Goal: Communication & Community: Answer question/provide support

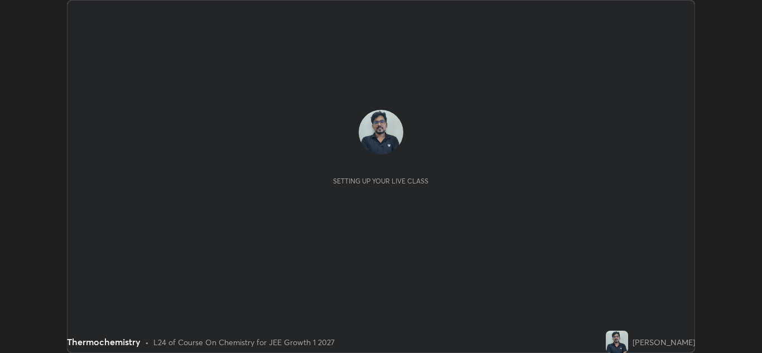
scroll to position [353, 762]
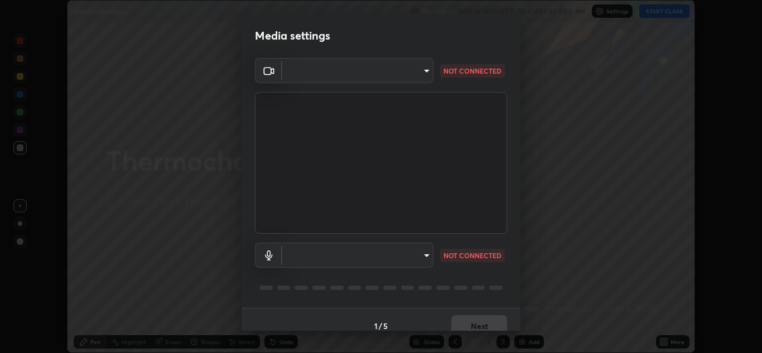
type input "a5fd4db2a2ff04be9e75800ceec395402009cfa99126b0c31c67d7c87717ec82"
type input "default"
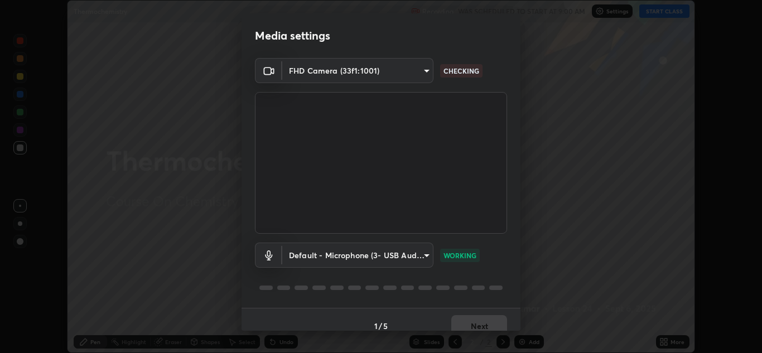
scroll to position [13, 0]
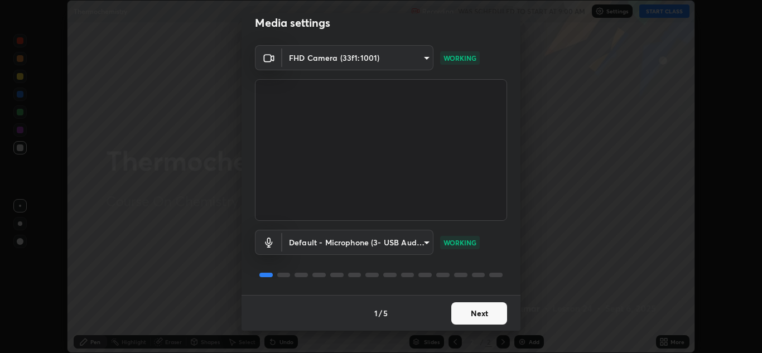
click at [477, 310] on button "Next" at bounding box center [479, 313] width 56 height 22
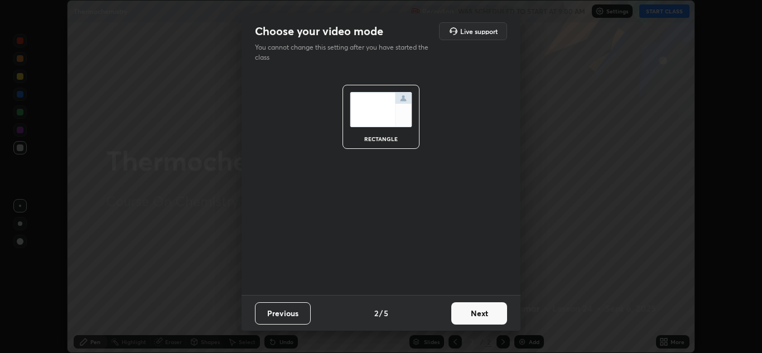
scroll to position [0, 0]
click at [481, 315] on button "Next" at bounding box center [479, 313] width 56 height 22
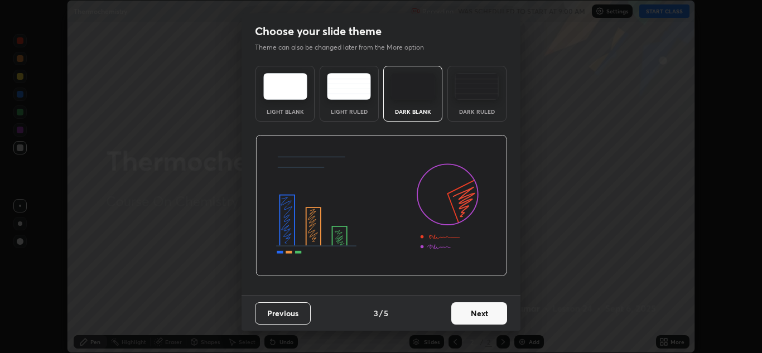
click at [481, 313] on button "Next" at bounding box center [479, 313] width 56 height 22
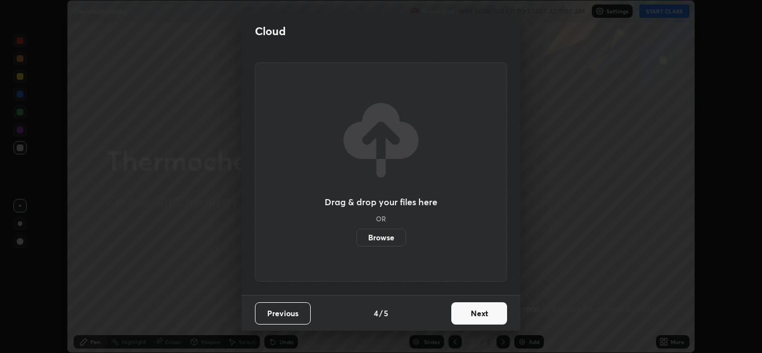
click at [478, 316] on button "Next" at bounding box center [479, 313] width 56 height 22
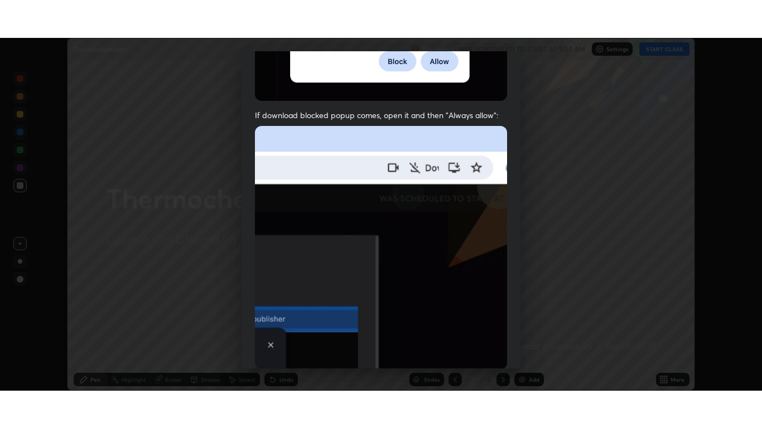
scroll to position [241, 0]
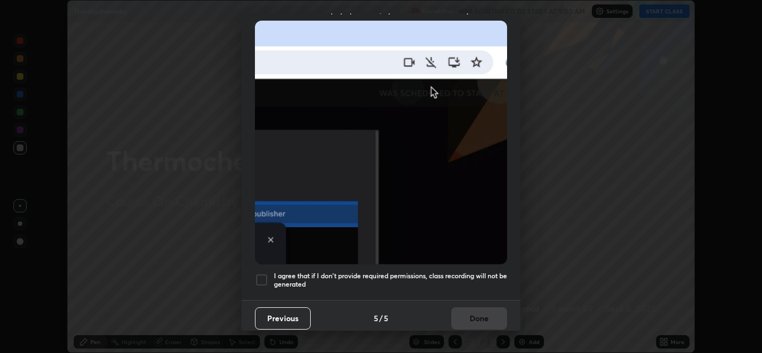
click at [267, 279] on div at bounding box center [261, 279] width 13 height 13
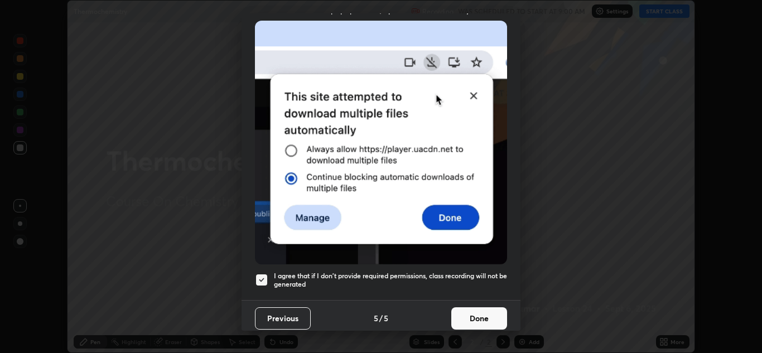
click at [478, 312] on button "Done" at bounding box center [479, 318] width 56 height 22
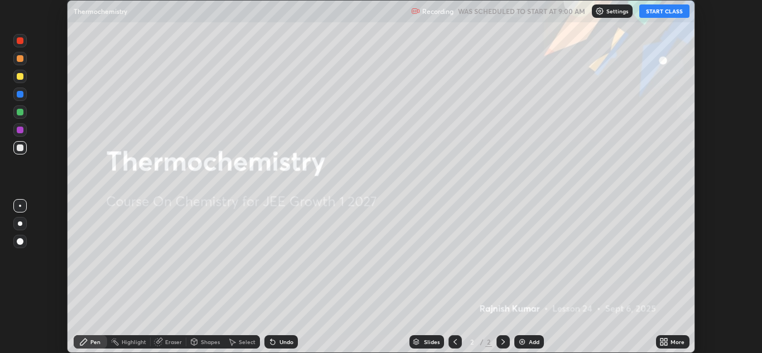
click at [663, 14] on button "START CLASS" at bounding box center [664, 10] width 50 height 13
click at [666, 341] on icon at bounding box center [665, 340] width 3 height 3
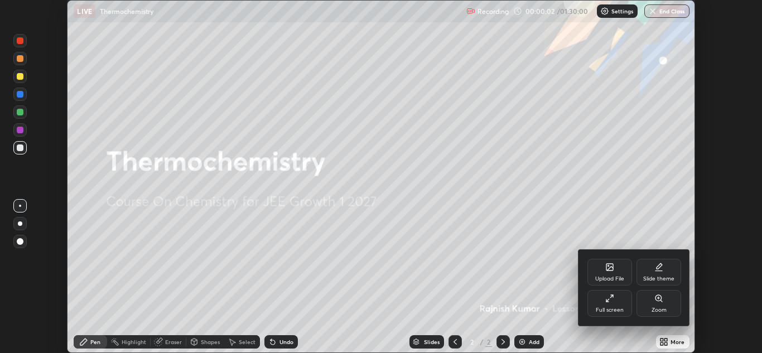
click at [613, 307] on div "Full screen" at bounding box center [610, 310] width 28 height 6
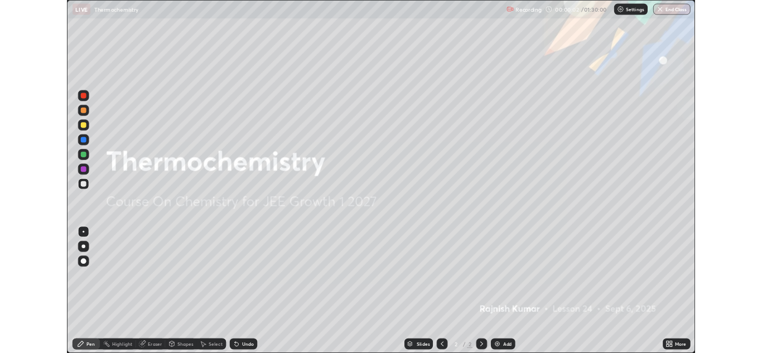
scroll to position [428, 762]
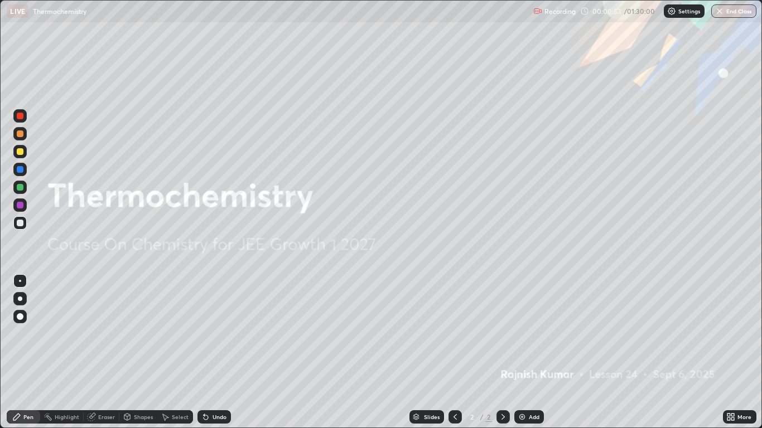
click at [204, 352] on icon at bounding box center [204, 414] width 1 height 1
click at [107, 352] on div "Eraser" at bounding box center [106, 417] width 17 height 6
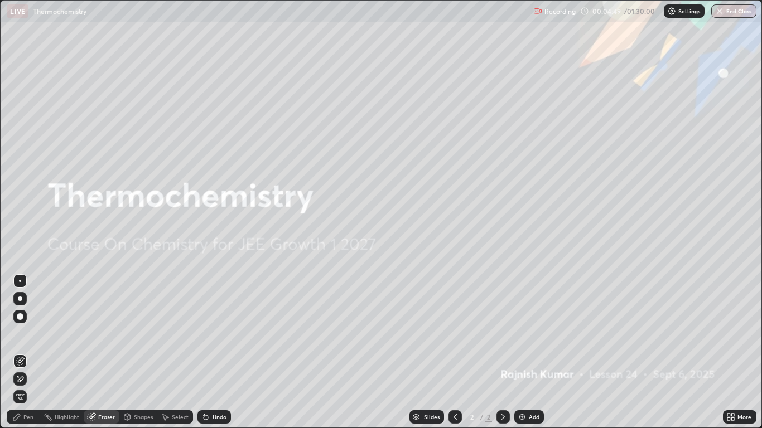
click at [531, 352] on div "Add" at bounding box center [534, 417] width 11 height 6
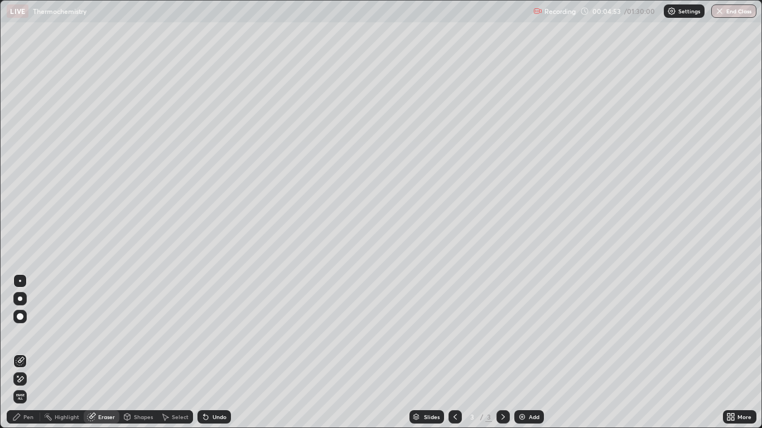
click at [20, 318] on div at bounding box center [20, 316] width 7 height 7
click at [27, 352] on div "Pen" at bounding box center [28, 417] width 10 height 6
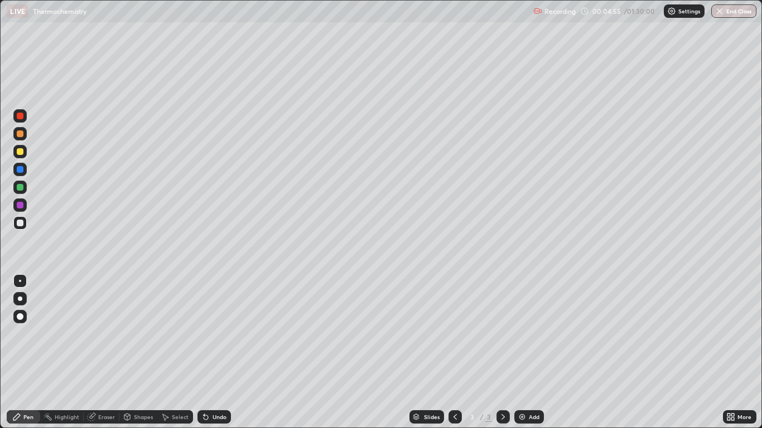
click at [21, 152] on div at bounding box center [20, 151] width 7 height 7
click at [22, 315] on div at bounding box center [20, 316] width 7 height 7
click at [216, 352] on div "Undo" at bounding box center [219, 417] width 14 height 6
click at [215, 352] on div "Undo" at bounding box center [219, 417] width 14 height 6
click at [216, 352] on div "Undo" at bounding box center [219, 417] width 14 height 6
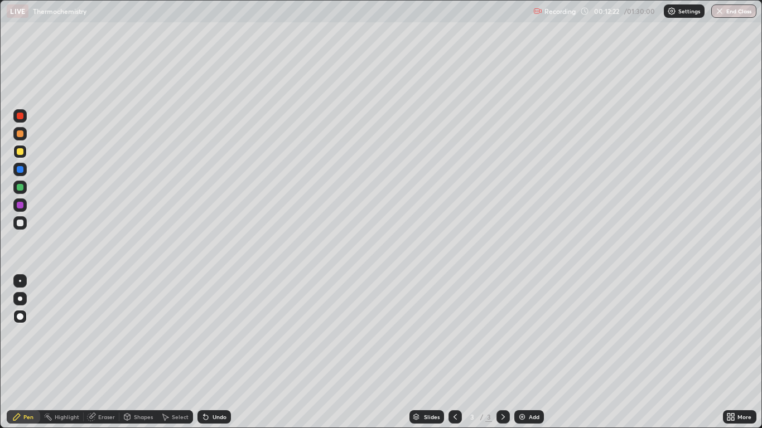
click at [529, 352] on div "Add" at bounding box center [534, 417] width 11 height 6
click at [20, 187] on div at bounding box center [20, 187] width 7 height 7
click at [536, 352] on div "Add" at bounding box center [529, 416] width 30 height 13
click at [138, 352] on div "Shapes" at bounding box center [143, 417] width 19 height 6
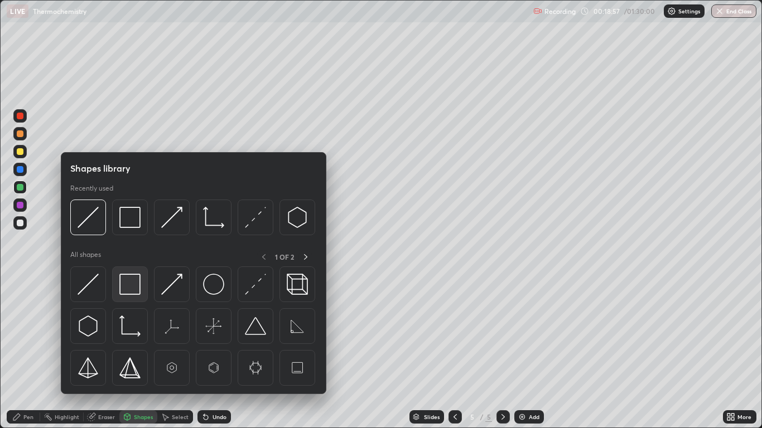
click at [133, 284] on img at bounding box center [129, 284] width 21 height 21
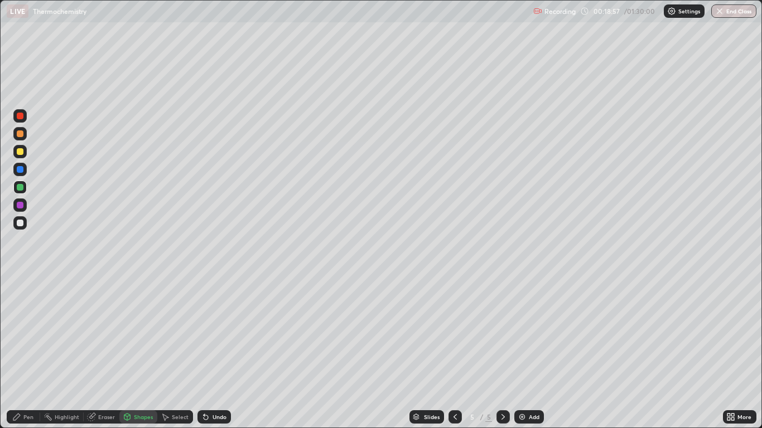
click at [23, 206] on div at bounding box center [20, 205] width 7 height 7
click at [216, 352] on div "Undo" at bounding box center [219, 417] width 14 height 6
click at [27, 352] on div "Pen" at bounding box center [28, 417] width 10 height 6
click at [21, 156] on div at bounding box center [19, 151] width 13 height 13
click at [216, 352] on div "Undo" at bounding box center [219, 417] width 14 height 6
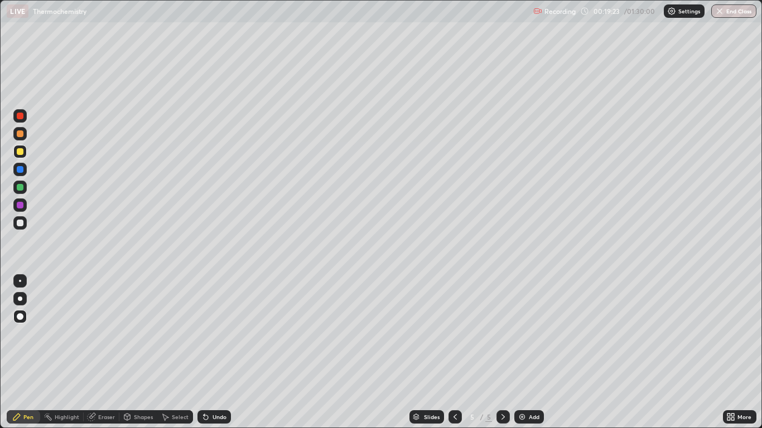
click at [217, 352] on div "Undo" at bounding box center [219, 417] width 14 height 6
click at [220, 352] on div "Undo" at bounding box center [213, 416] width 33 height 13
click at [219, 352] on div "Undo" at bounding box center [219, 417] width 14 height 6
click at [221, 352] on div "Undo" at bounding box center [219, 417] width 14 height 6
click at [142, 352] on div "Shapes" at bounding box center [143, 417] width 19 height 6
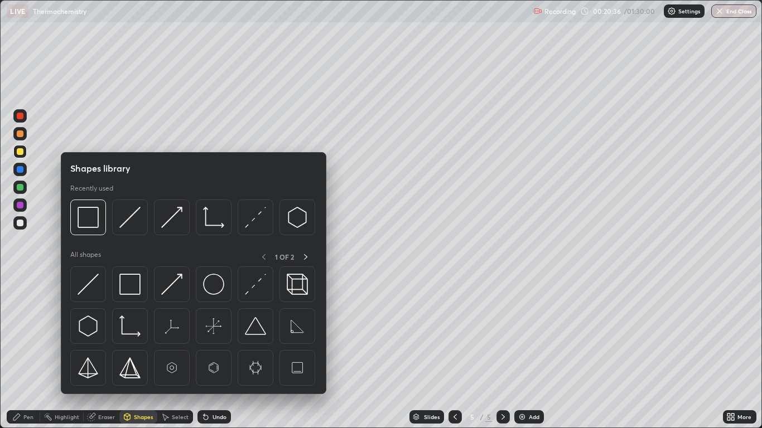
click at [136, 287] on img at bounding box center [129, 284] width 21 height 21
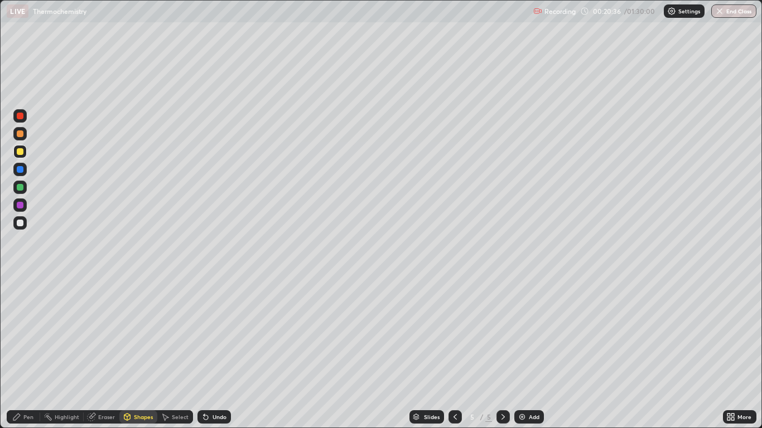
click at [23, 207] on div at bounding box center [20, 205] width 7 height 7
click at [533, 352] on div "Add" at bounding box center [534, 417] width 11 height 6
click at [214, 352] on div "Undo" at bounding box center [219, 417] width 14 height 6
click at [26, 352] on div "Pen" at bounding box center [23, 416] width 33 height 13
click at [18, 152] on div at bounding box center [20, 151] width 7 height 7
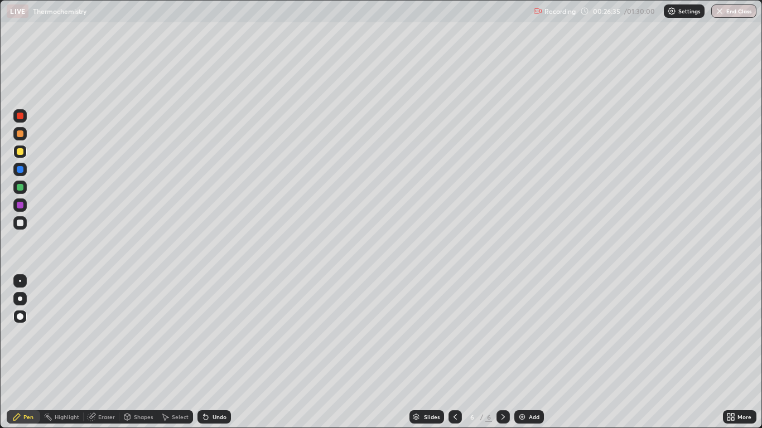
click at [220, 352] on div "Undo" at bounding box center [219, 417] width 14 height 6
click at [529, 352] on div "Add" at bounding box center [534, 417] width 11 height 6
click at [106, 352] on div "Eraser" at bounding box center [106, 417] width 17 height 6
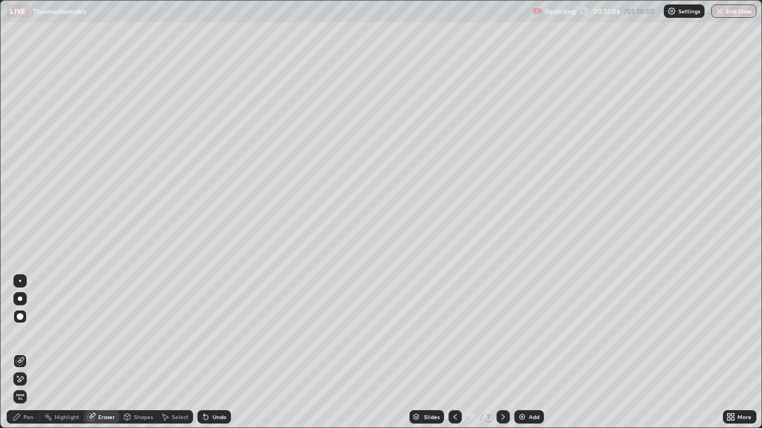
click at [28, 352] on div "Pen" at bounding box center [28, 417] width 10 height 6
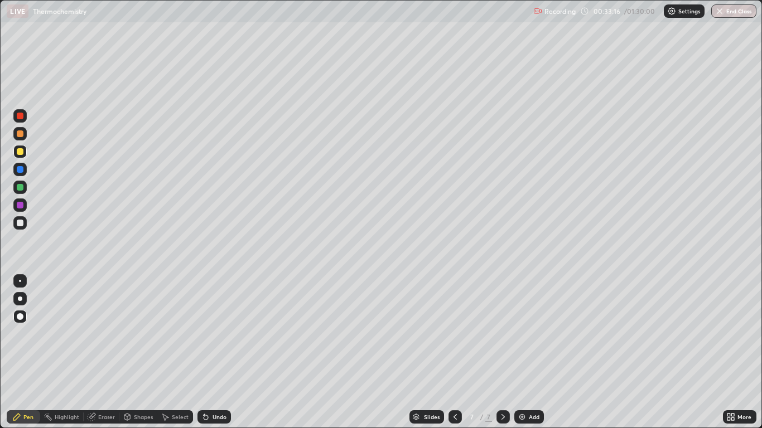
click at [20, 188] on div at bounding box center [20, 187] width 7 height 7
click at [529, 352] on div "Add" at bounding box center [534, 417] width 11 height 6
click at [21, 152] on div at bounding box center [20, 151] width 7 height 7
click at [25, 207] on div at bounding box center [19, 205] width 13 height 13
click at [23, 154] on div at bounding box center [20, 151] width 7 height 7
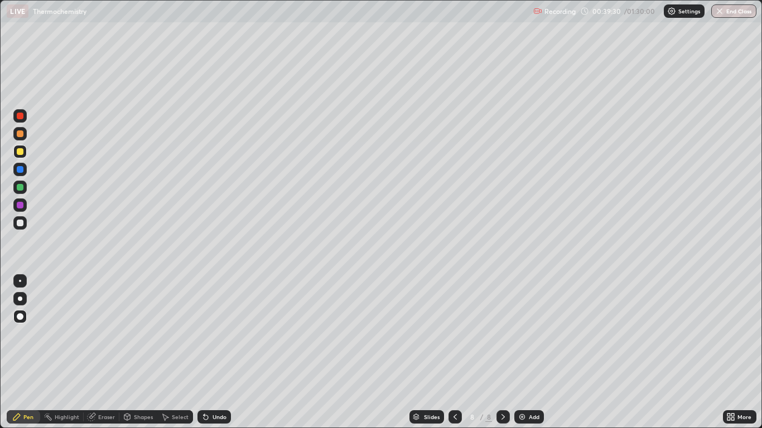
click at [221, 352] on div "Undo" at bounding box center [219, 417] width 14 height 6
click at [217, 352] on div "Undo" at bounding box center [219, 417] width 14 height 6
click at [215, 352] on div "Undo" at bounding box center [213, 416] width 33 height 13
click at [144, 352] on div "Shapes" at bounding box center [143, 417] width 19 height 6
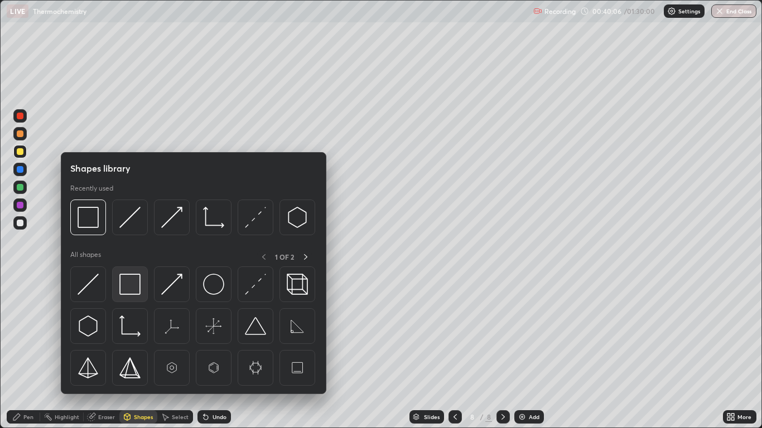
click at [132, 281] on img at bounding box center [129, 284] width 21 height 21
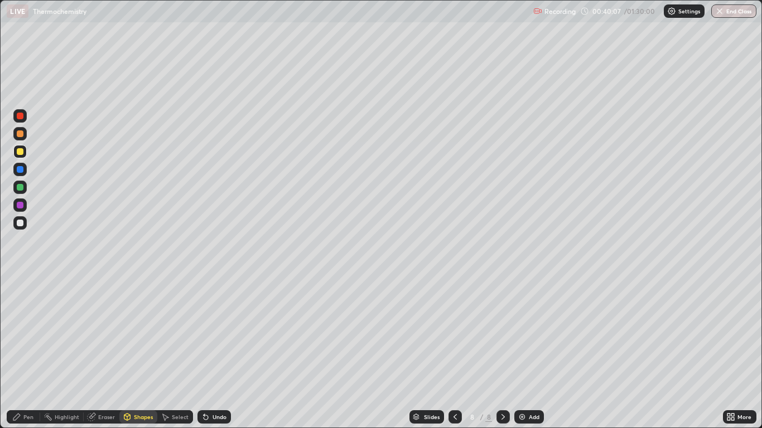
click at [24, 207] on div at bounding box center [19, 205] width 13 height 13
click at [31, 352] on div "Pen" at bounding box center [28, 417] width 10 height 6
click at [23, 154] on div at bounding box center [19, 151] width 13 height 13
click at [212, 352] on div "Undo" at bounding box center [213, 416] width 33 height 13
click at [217, 352] on div "Undo" at bounding box center [219, 417] width 14 height 6
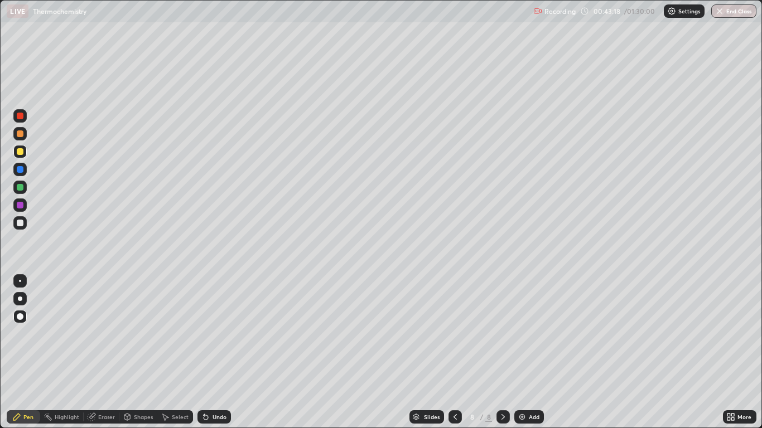
click at [526, 352] on img at bounding box center [522, 417] width 9 height 9
click at [142, 352] on div "Shapes" at bounding box center [143, 417] width 19 height 6
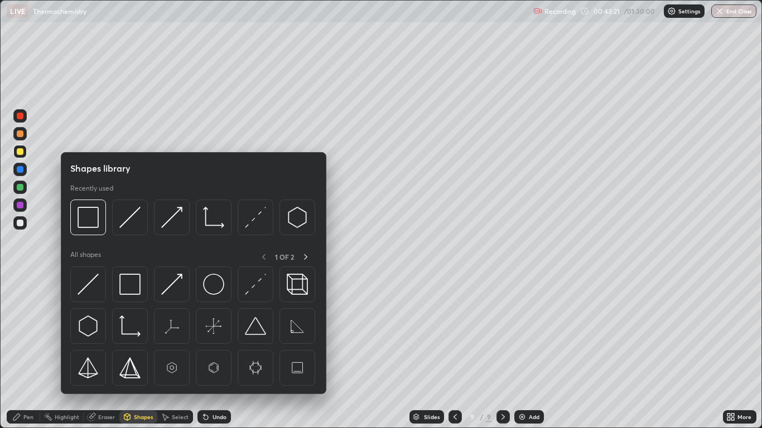
click at [20, 352] on icon at bounding box center [16, 417] width 9 height 9
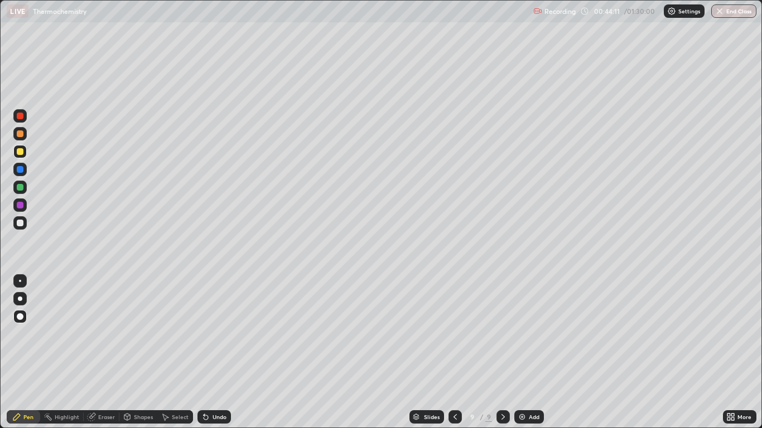
click at [217, 352] on div "Undo" at bounding box center [219, 417] width 14 height 6
click at [213, 352] on div "Undo" at bounding box center [219, 417] width 14 height 6
click at [141, 352] on div "Shapes" at bounding box center [143, 417] width 19 height 6
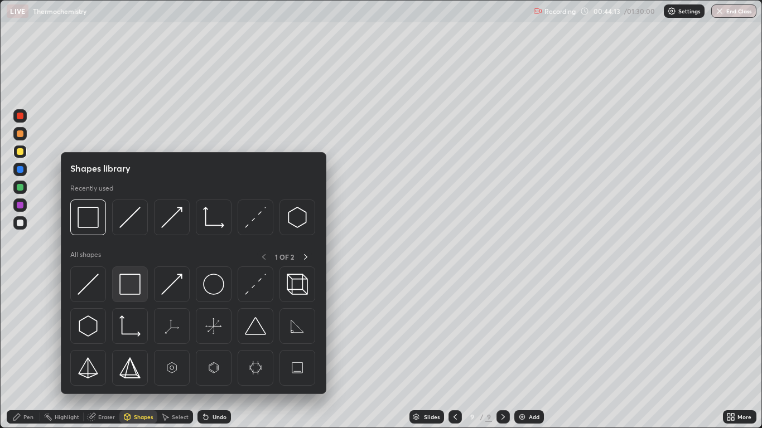
click at [142, 281] on div at bounding box center [130, 285] width 36 height 36
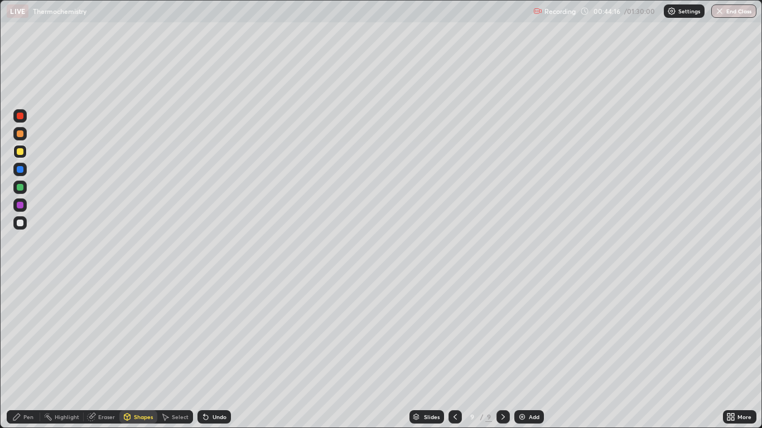
click at [32, 352] on div "Pen" at bounding box center [28, 417] width 10 height 6
click at [215, 352] on div "Undo" at bounding box center [219, 417] width 14 height 6
click at [213, 352] on div "Undo" at bounding box center [219, 417] width 14 height 6
click at [219, 352] on div "Undo" at bounding box center [219, 417] width 14 height 6
click at [207, 352] on div "Undo" at bounding box center [213, 416] width 33 height 13
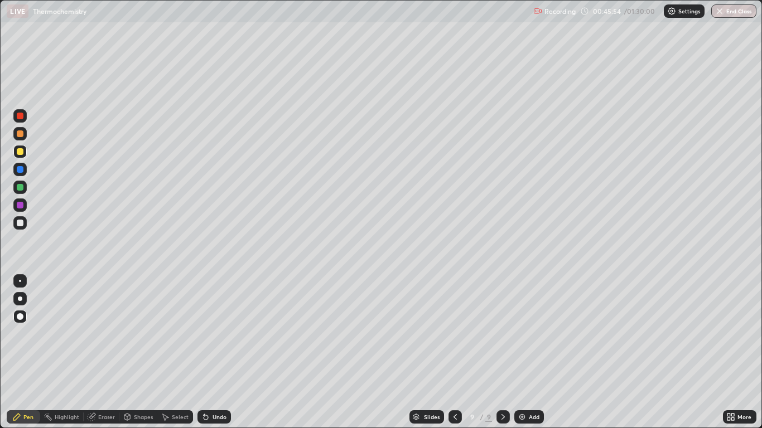
click at [204, 352] on icon at bounding box center [204, 414] width 1 height 1
click at [216, 352] on div "Undo" at bounding box center [219, 417] width 14 height 6
click at [215, 352] on div "Undo" at bounding box center [219, 417] width 14 height 6
click at [212, 352] on div "Undo" at bounding box center [219, 417] width 14 height 6
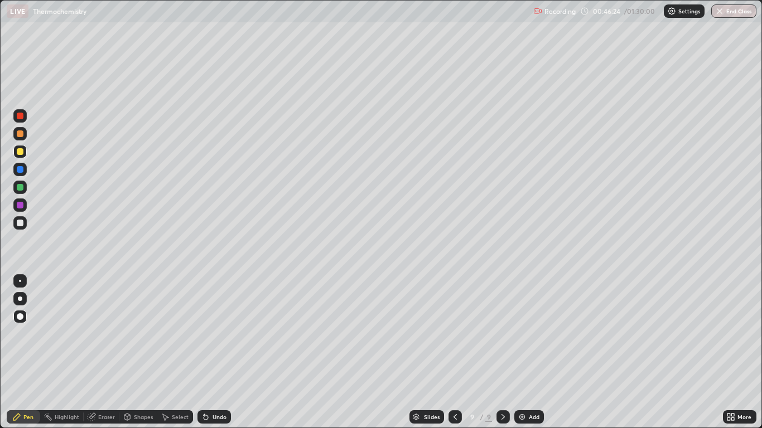
click at [212, 352] on div "Undo" at bounding box center [219, 417] width 14 height 6
click at [212, 352] on div "Undo" at bounding box center [213, 416] width 33 height 13
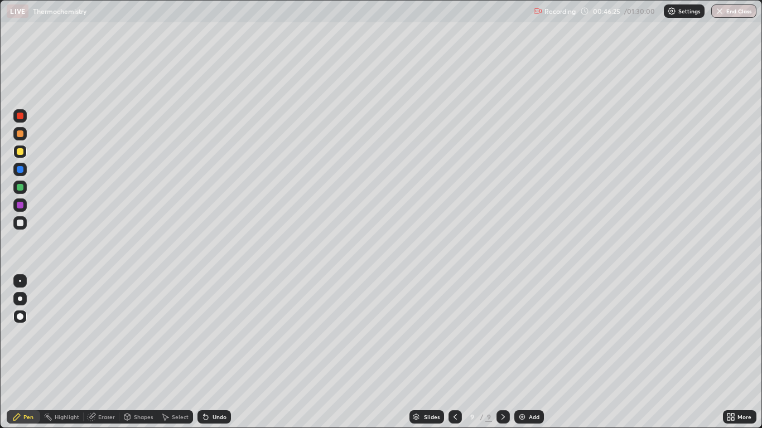
click at [214, 352] on div "Undo" at bounding box center [213, 416] width 33 height 13
click at [215, 352] on div "Undo" at bounding box center [213, 416] width 33 height 13
click at [213, 352] on div "Undo" at bounding box center [219, 417] width 14 height 6
click at [212, 352] on div "Undo" at bounding box center [219, 417] width 14 height 6
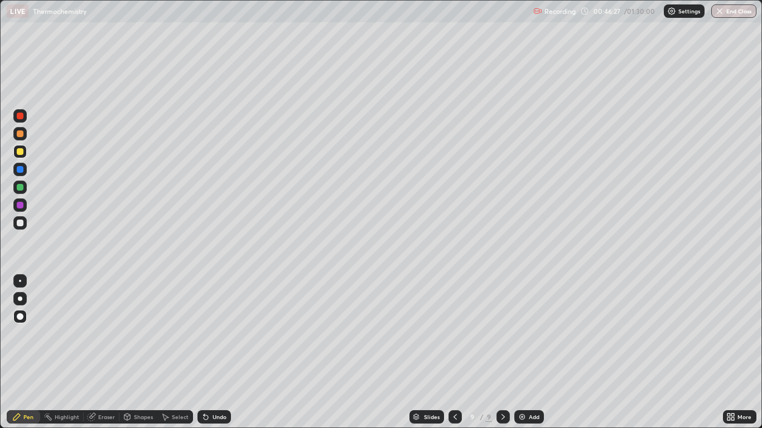
click at [209, 352] on icon at bounding box center [205, 417] width 9 height 9
click at [211, 352] on div "Undo" at bounding box center [213, 416] width 33 height 13
click at [214, 352] on div "Undo" at bounding box center [219, 417] width 14 height 6
click at [215, 352] on div "Undo" at bounding box center [219, 417] width 14 height 6
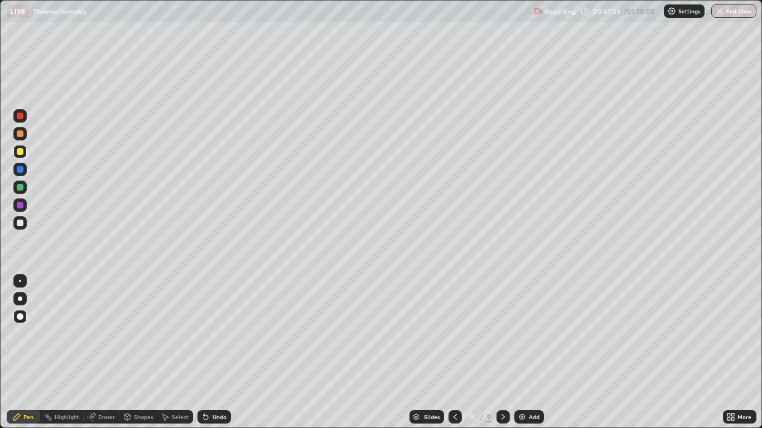
click at [214, 352] on div "Undo" at bounding box center [213, 416] width 33 height 13
click at [530, 352] on div "Add" at bounding box center [534, 417] width 11 height 6
click at [225, 352] on div "Undo" at bounding box center [213, 416] width 33 height 13
click at [222, 352] on div "Undo" at bounding box center [219, 417] width 14 height 6
click at [103, 352] on div "Eraser" at bounding box center [102, 416] width 36 height 13
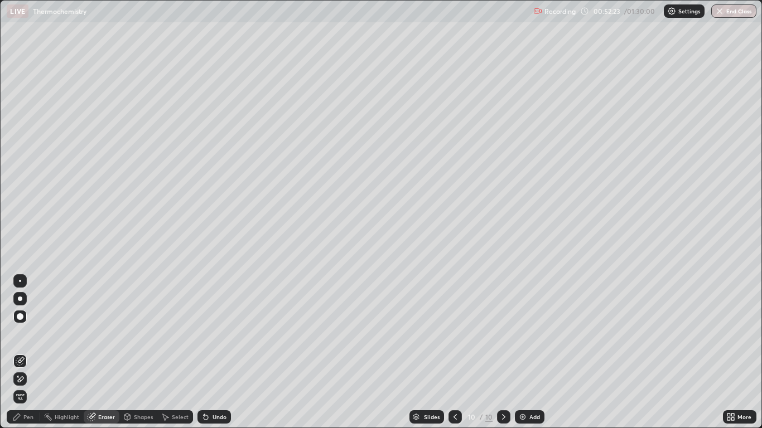
click at [210, 352] on div "Undo" at bounding box center [213, 416] width 33 height 13
click at [28, 352] on div "Pen" at bounding box center [23, 416] width 33 height 13
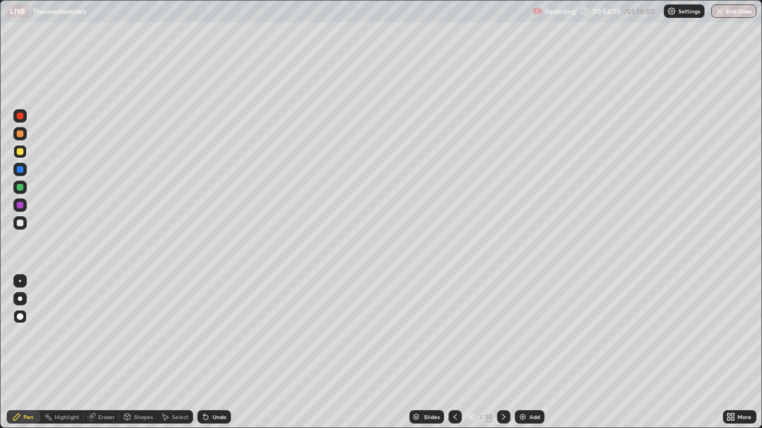
click at [180, 352] on div "Select" at bounding box center [180, 417] width 17 height 6
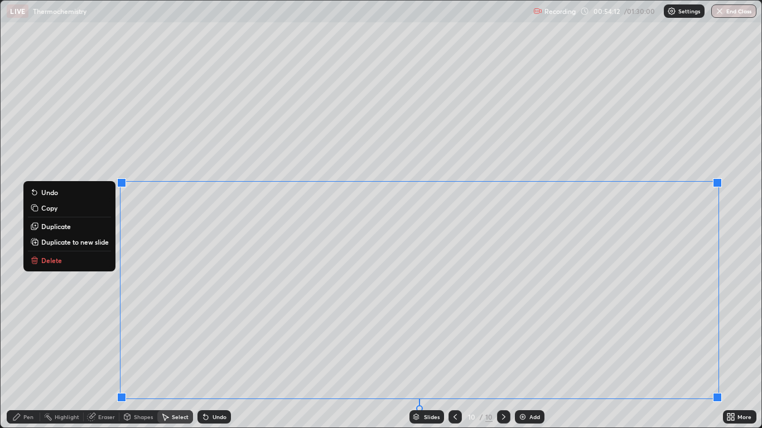
click at [73, 209] on button "Copy" at bounding box center [69, 207] width 83 height 13
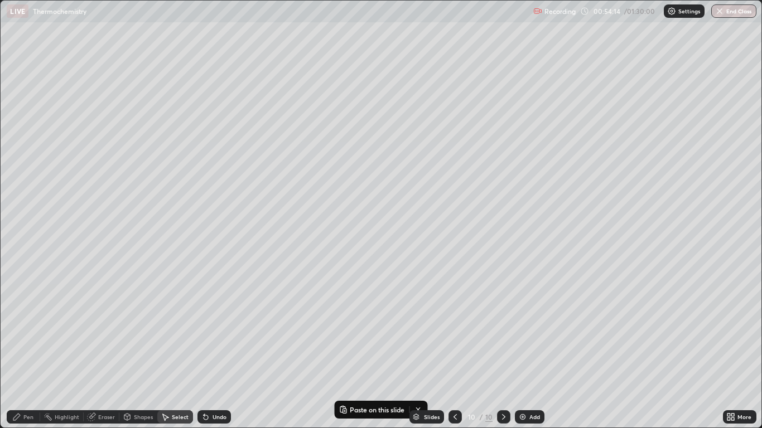
click at [526, 352] on div "Add" at bounding box center [530, 416] width 30 height 13
click at [258, 72] on p "Paste here" at bounding box center [255, 68] width 33 height 9
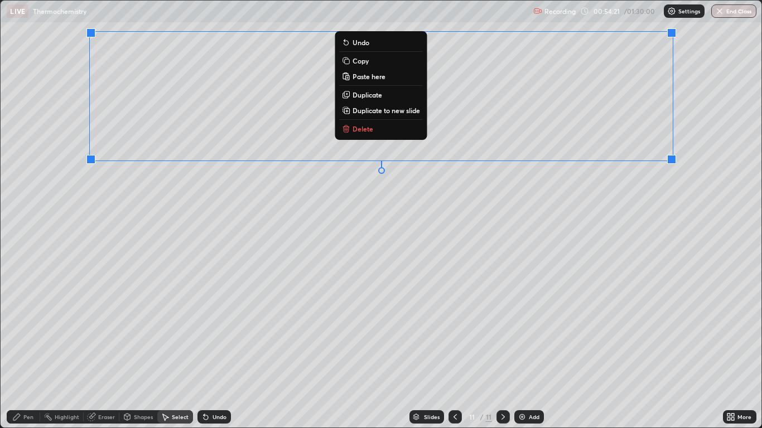
click at [165, 214] on div "0 ° Undo Copy Paste here Duplicate Duplicate to new slide Delete" at bounding box center [381, 214] width 760 height 427
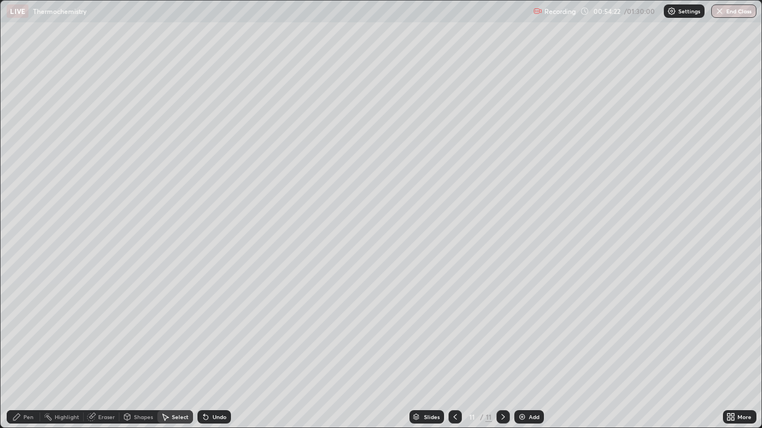
click at [30, 352] on div "Pen" at bounding box center [23, 416] width 33 height 13
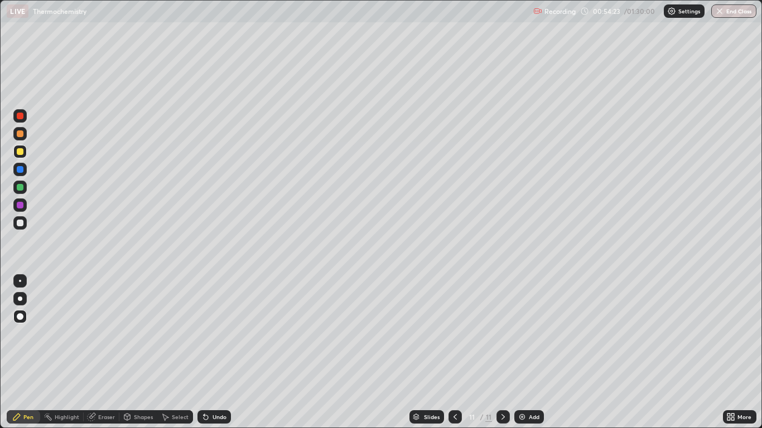
click at [20, 152] on div at bounding box center [20, 151] width 7 height 7
click at [25, 222] on div at bounding box center [19, 222] width 13 height 13
click at [215, 352] on div "Undo" at bounding box center [219, 417] width 14 height 6
click at [212, 352] on div "Undo" at bounding box center [219, 417] width 14 height 6
click at [214, 352] on div "Undo" at bounding box center [219, 417] width 14 height 6
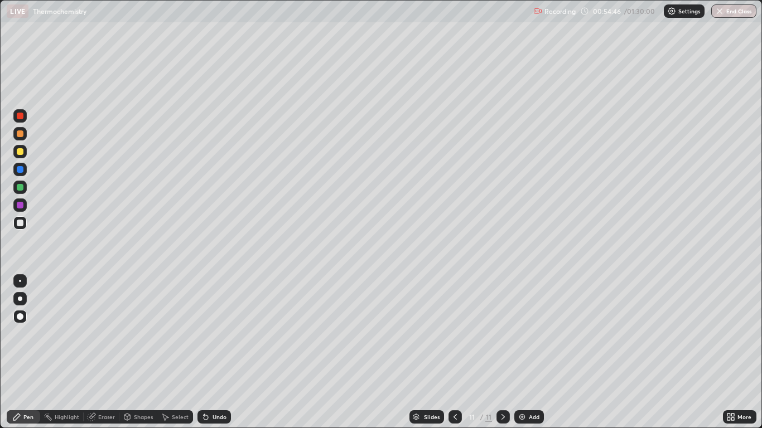
click at [211, 352] on div "Undo" at bounding box center [213, 416] width 33 height 13
click at [534, 352] on div "Add" at bounding box center [534, 417] width 11 height 6
click at [214, 352] on div "Undo" at bounding box center [219, 417] width 14 height 6
click at [22, 152] on div at bounding box center [20, 151] width 7 height 7
click at [97, 352] on div "Eraser" at bounding box center [102, 416] width 36 height 13
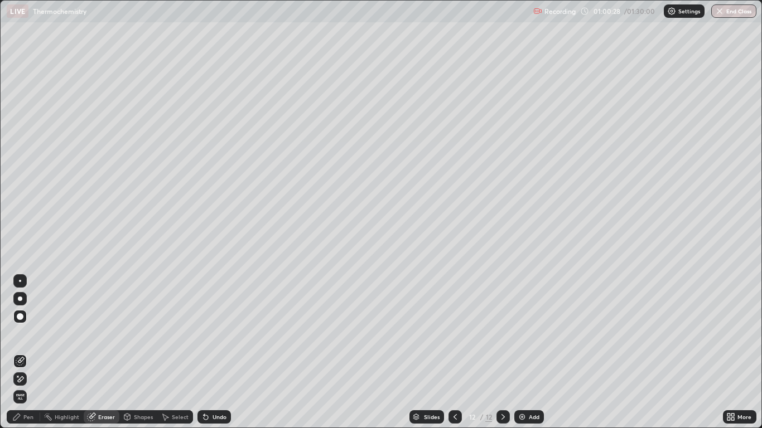
click at [37, 352] on div "Pen" at bounding box center [23, 416] width 33 height 13
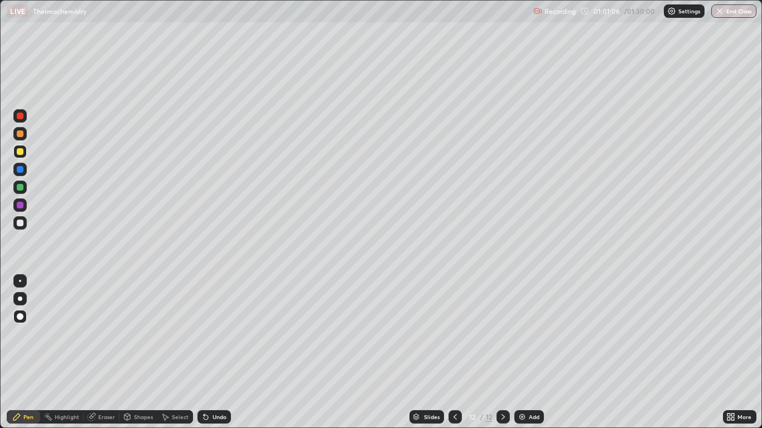
click at [226, 352] on div "Undo" at bounding box center [213, 416] width 33 height 13
click at [225, 352] on div "Undo" at bounding box center [219, 417] width 14 height 6
click at [20, 188] on div at bounding box center [20, 187] width 7 height 7
click at [212, 352] on div "Undo" at bounding box center [219, 417] width 14 height 6
click at [536, 352] on div "Add" at bounding box center [534, 417] width 11 height 6
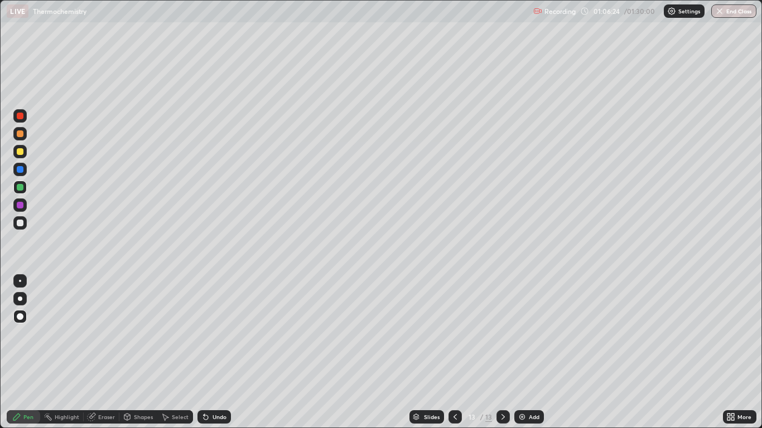
click at [458, 352] on div at bounding box center [454, 416] width 13 height 13
click at [505, 352] on icon at bounding box center [503, 417] width 9 height 9
click at [206, 352] on div "Undo" at bounding box center [213, 416] width 33 height 13
click at [131, 352] on icon at bounding box center [127, 417] width 9 height 9
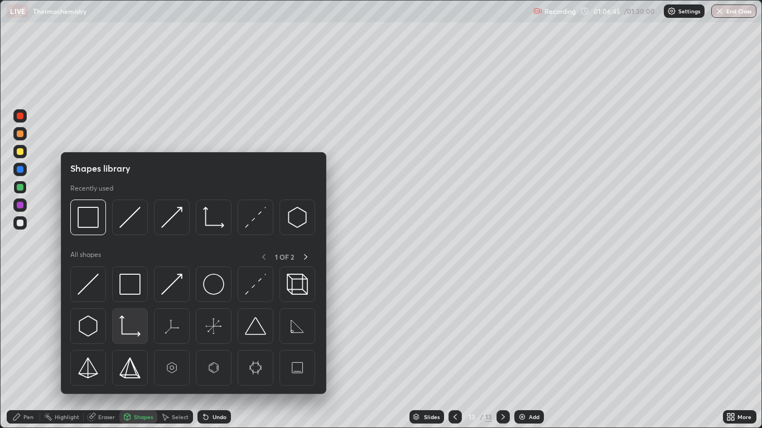
click at [121, 326] on img at bounding box center [129, 326] width 21 height 21
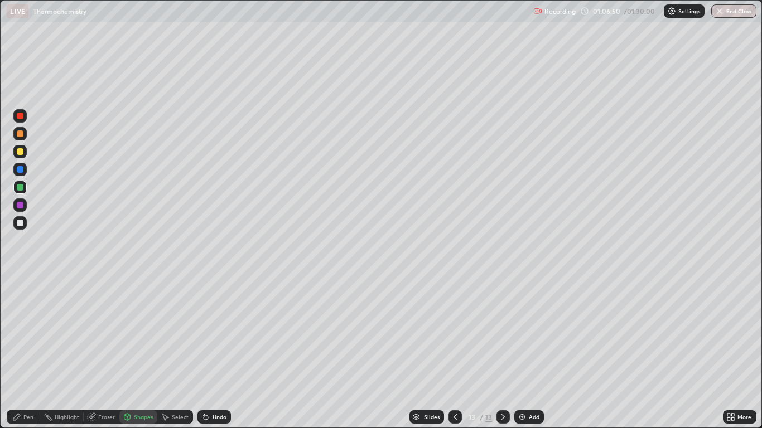
click at [138, 352] on div "Shapes" at bounding box center [143, 417] width 19 height 6
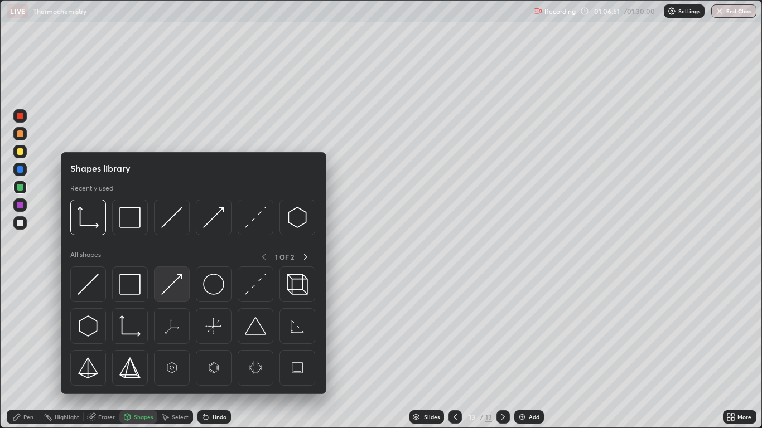
click at [172, 287] on img at bounding box center [171, 284] width 21 height 21
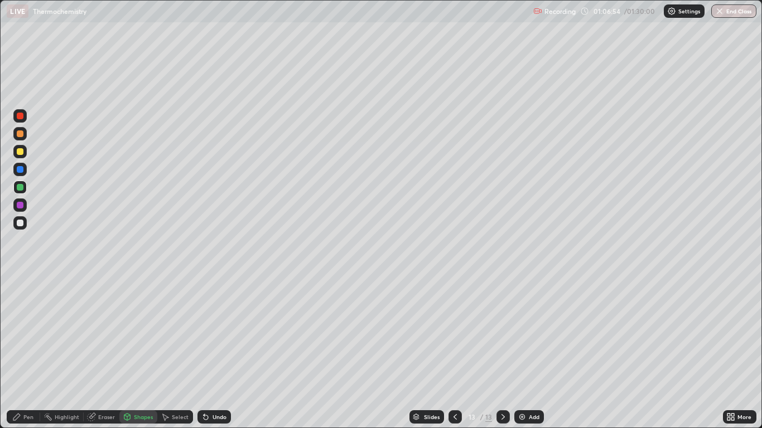
click at [216, 352] on div "Undo" at bounding box center [219, 417] width 14 height 6
click at [32, 352] on div "Pen" at bounding box center [23, 416] width 33 height 13
click at [21, 152] on div at bounding box center [20, 151] width 7 height 7
click at [215, 352] on div "Undo" at bounding box center [219, 417] width 14 height 6
click at [210, 352] on div "Undo" at bounding box center [213, 416] width 33 height 13
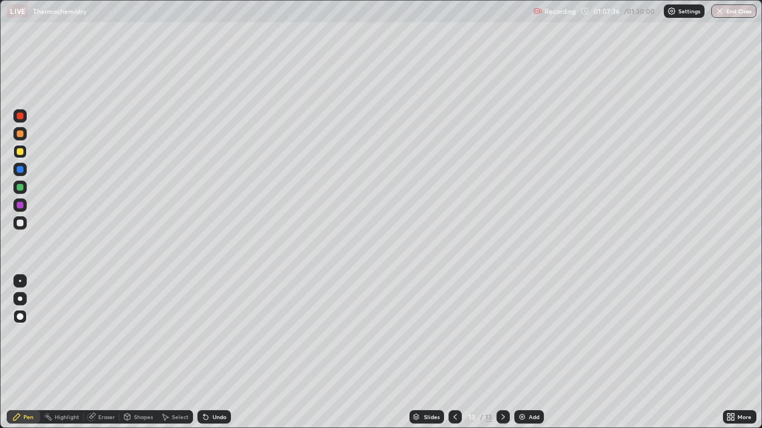
click at [144, 352] on div "Shapes" at bounding box center [143, 417] width 19 height 6
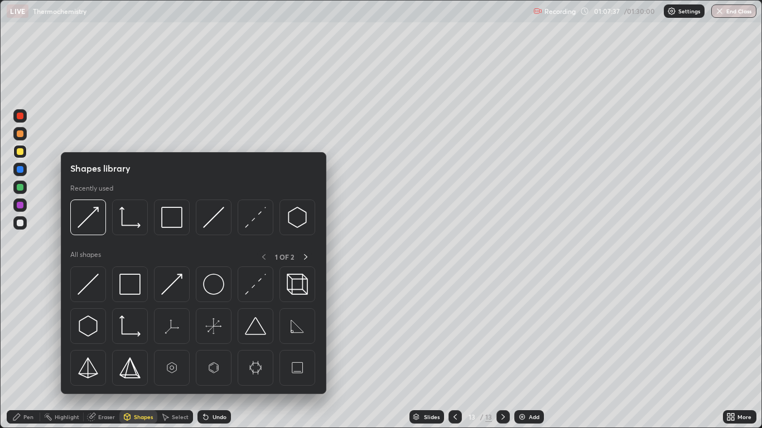
click at [175, 289] on img at bounding box center [171, 284] width 21 height 21
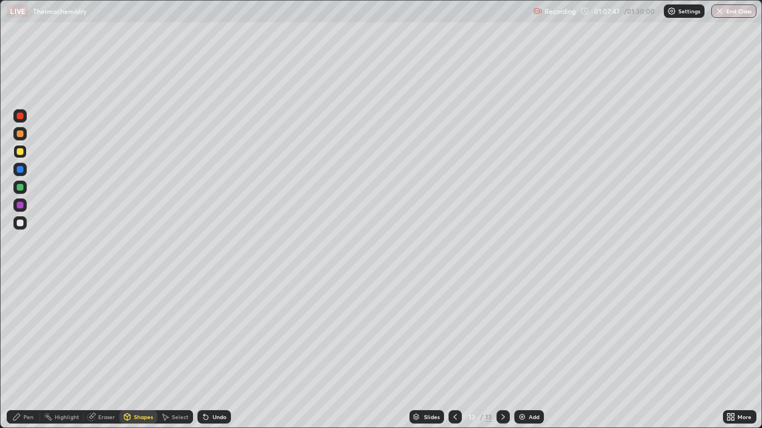
click at [214, 352] on div "Undo" at bounding box center [219, 417] width 14 height 6
click at [149, 352] on div "Shapes" at bounding box center [143, 417] width 19 height 6
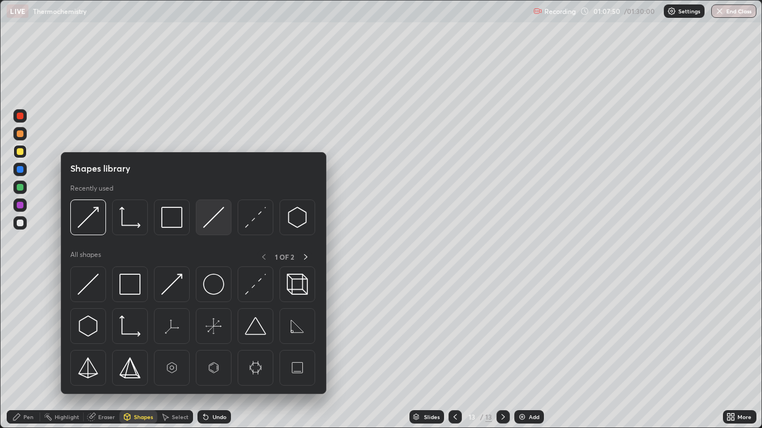
click at [212, 217] on img at bounding box center [213, 217] width 21 height 21
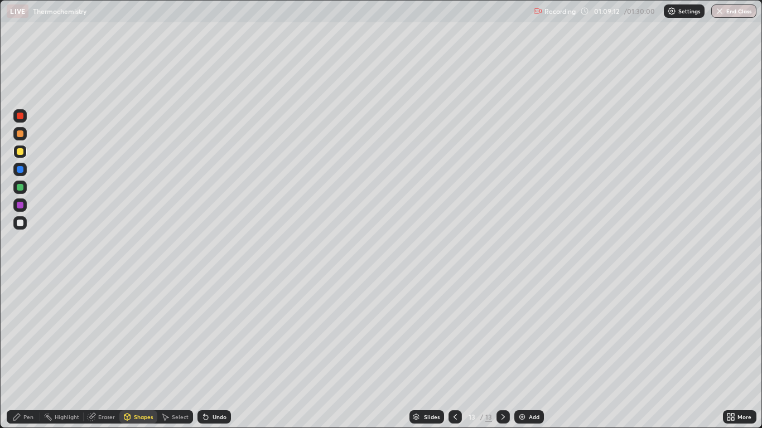
click at [25, 352] on div "Pen" at bounding box center [28, 417] width 10 height 6
click at [216, 352] on div "Undo" at bounding box center [213, 416] width 33 height 13
click at [220, 352] on div "Undo" at bounding box center [213, 416] width 33 height 13
click at [18, 188] on div at bounding box center [20, 187] width 7 height 7
click at [527, 352] on div "Add" at bounding box center [529, 416] width 30 height 13
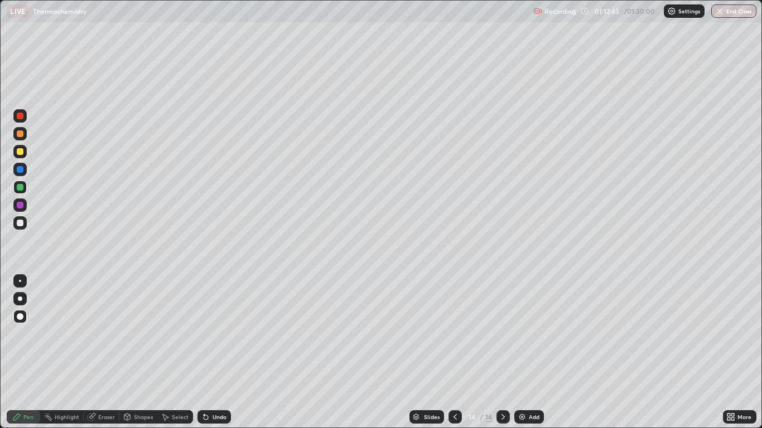
click at [23, 153] on div at bounding box center [20, 151] width 7 height 7
click at [21, 187] on div at bounding box center [20, 187] width 7 height 7
click at [22, 188] on div at bounding box center [20, 187] width 7 height 7
click at [25, 151] on div at bounding box center [19, 151] width 13 height 13
click at [218, 352] on div "Undo" at bounding box center [219, 417] width 14 height 6
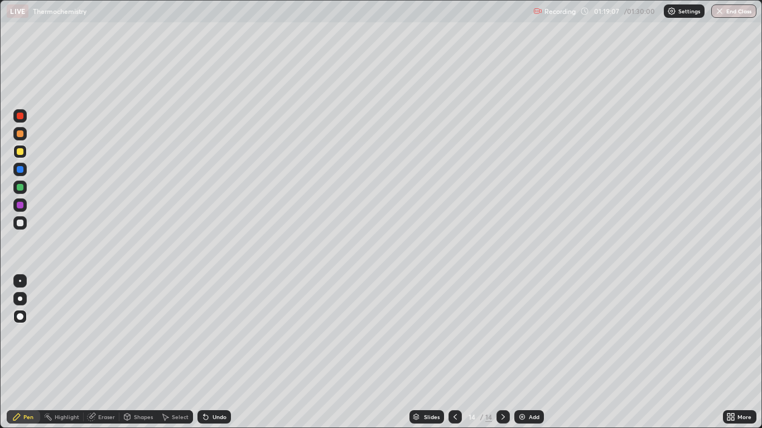
click at [215, 352] on div "Undo" at bounding box center [219, 417] width 14 height 6
click at [222, 352] on div "Undo" at bounding box center [213, 416] width 33 height 13
click at [528, 352] on div "Add" at bounding box center [529, 416] width 30 height 13
click at [219, 352] on div "Undo" at bounding box center [219, 417] width 14 height 6
click at [212, 352] on div "Undo" at bounding box center [213, 416] width 33 height 13
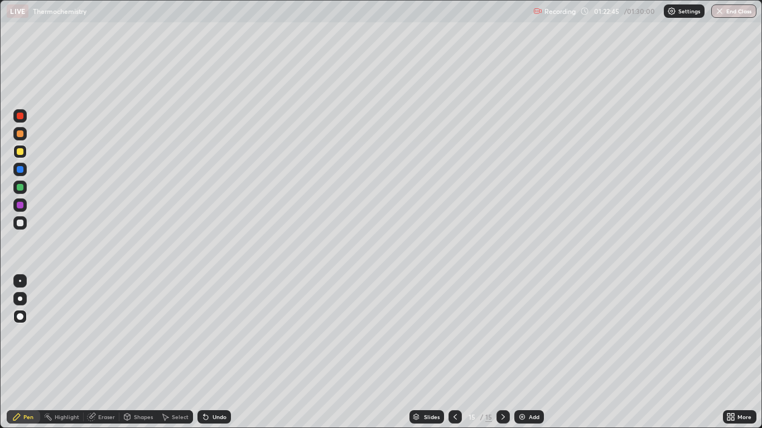
click at [212, 352] on div "Undo" at bounding box center [213, 416] width 33 height 13
click at [210, 352] on div "Undo" at bounding box center [213, 416] width 33 height 13
click at [216, 352] on div "Undo" at bounding box center [219, 417] width 14 height 6
click at [216, 352] on div "Undo" at bounding box center [213, 416] width 33 height 13
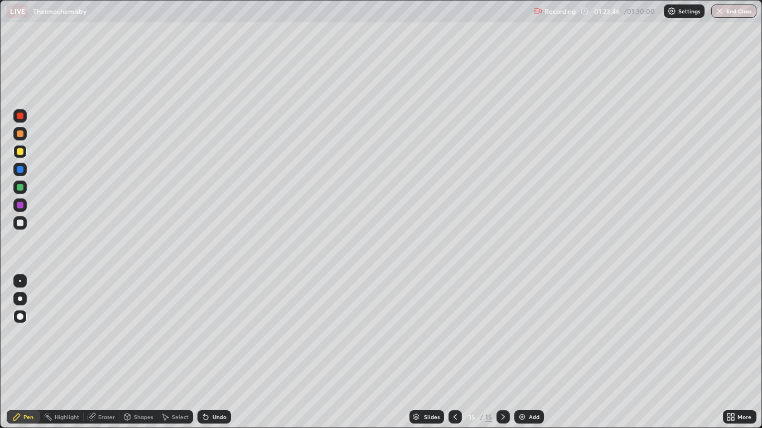
click at [211, 352] on div "Undo" at bounding box center [213, 416] width 33 height 13
click at [214, 352] on div "Undo" at bounding box center [213, 416] width 33 height 13
click at [218, 352] on div "Undo" at bounding box center [219, 417] width 14 height 6
click at [220, 352] on div "Undo" at bounding box center [219, 417] width 14 height 6
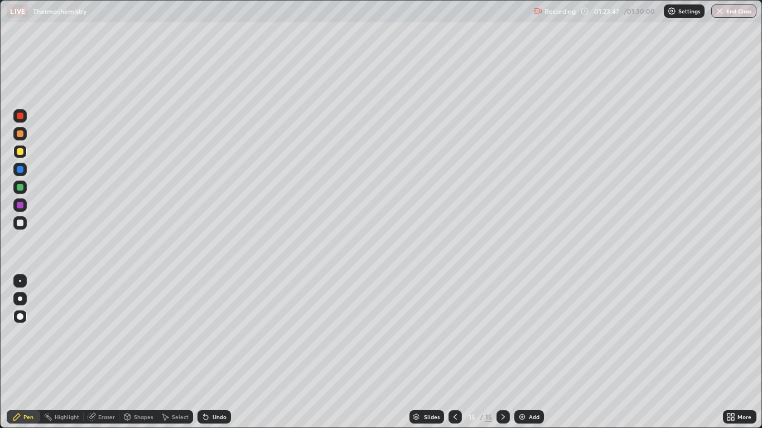
click at [220, 352] on div "Undo" at bounding box center [219, 417] width 14 height 6
click at [221, 352] on div "Undo" at bounding box center [219, 417] width 14 height 6
click at [223, 352] on div "Undo" at bounding box center [213, 416] width 33 height 13
click at [21, 187] on div at bounding box center [20, 187] width 7 height 7
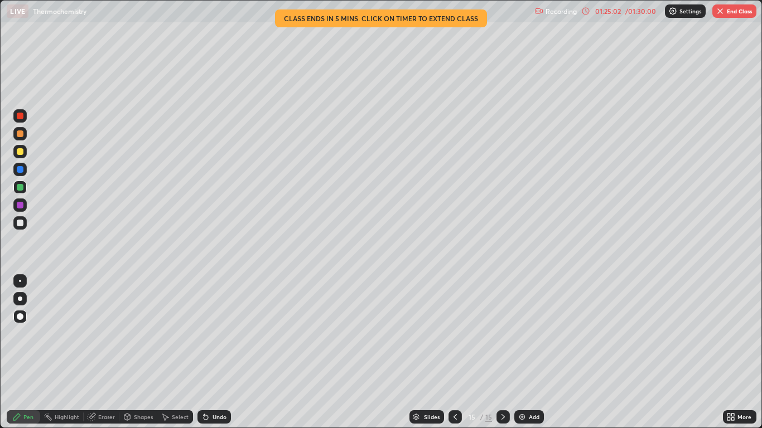
click at [214, 352] on div "Undo" at bounding box center [219, 417] width 14 height 6
click at [209, 352] on div "Undo" at bounding box center [213, 416] width 33 height 13
click at [204, 352] on icon at bounding box center [204, 414] width 1 height 1
click at [209, 352] on div "Undo" at bounding box center [213, 416] width 33 height 13
click at [210, 352] on div "Undo" at bounding box center [213, 416] width 33 height 13
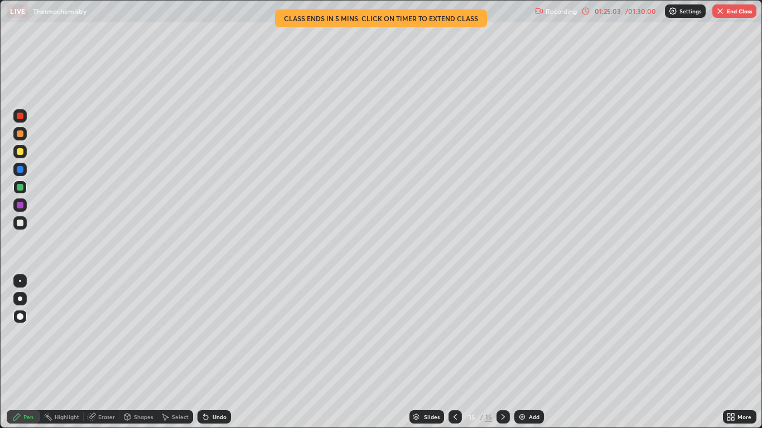
click at [213, 352] on div "Undo" at bounding box center [219, 417] width 14 height 6
click at [212, 352] on div "Undo" at bounding box center [219, 417] width 14 height 6
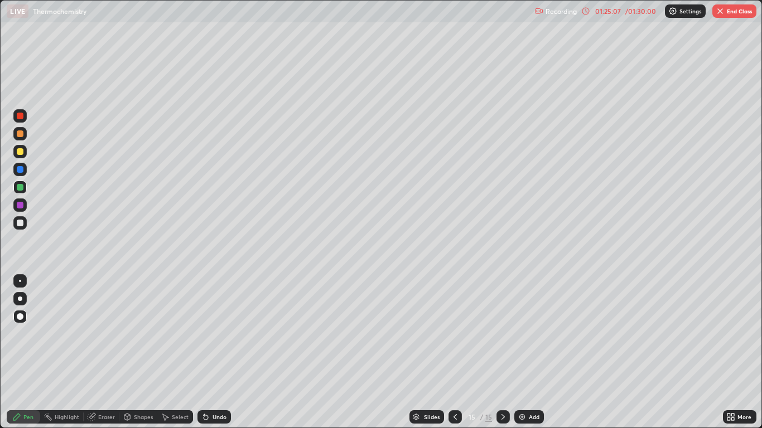
click at [204, 352] on icon at bounding box center [204, 414] width 1 height 1
click at [207, 352] on div "Undo" at bounding box center [213, 416] width 33 height 13
click at [455, 352] on icon at bounding box center [455, 417] width 9 height 9
click at [502, 352] on icon at bounding box center [503, 417] width 9 height 9
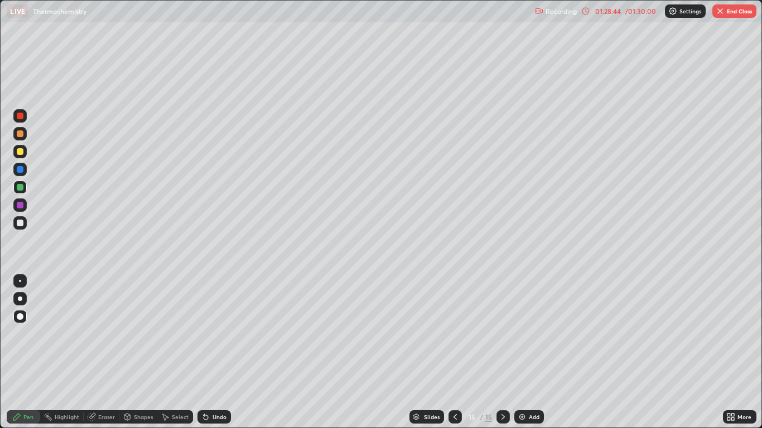
click at [456, 352] on icon at bounding box center [455, 417] width 9 height 9
click at [504, 352] on icon at bounding box center [503, 417] width 9 height 9
click at [528, 352] on div "Add" at bounding box center [529, 416] width 30 height 13
click at [216, 352] on div "Undo" at bounding box center [219, 417] width 14 height 6
click at [214, 352] on div "Undo" at bounding box center [219, 417] width 14 height 6
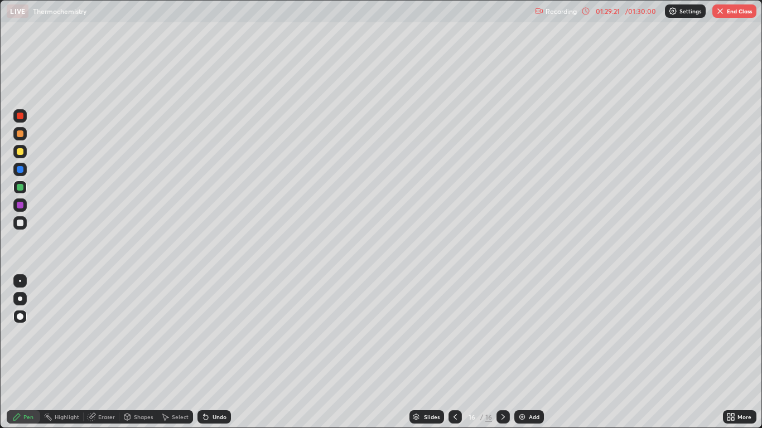
click at [213, 352] on div "Undo" at bounding box center [219, 417] width 14 height 6
click at [214, 352] on div "Undo" at bounding box center [219, 417] width 14 height 6
click at [213, 352] on div "Undo" at bounding box center [219, 417] width 14 height 6
click at [214, 352] on div "Undo" at bounding box center [213, 416] width 33 height 13
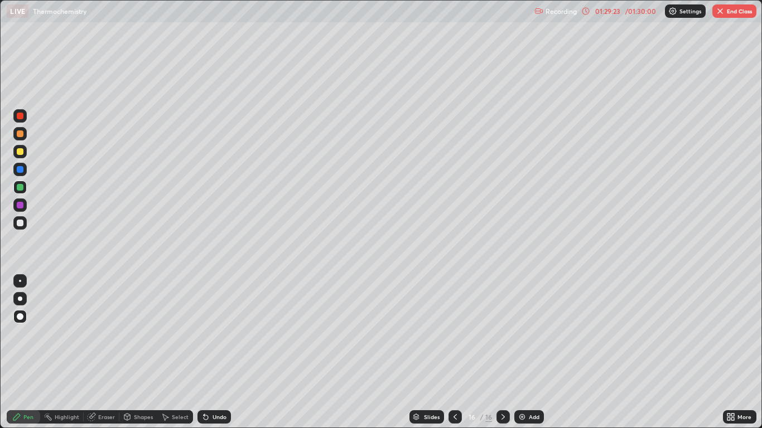
click at [215, 352] on div "Undo" at bounding box center [213, 416] width 33 height 13
click at [211, 352] on div "Undo" at bounding box center [213, 416] width 33 height 13
click at [212, 352] on div "Undo" at bounding box center [219, 417] width 14 height 6
click at [214, 352] on div "Undo" at bounding box center [213, 416] width 33 height 13
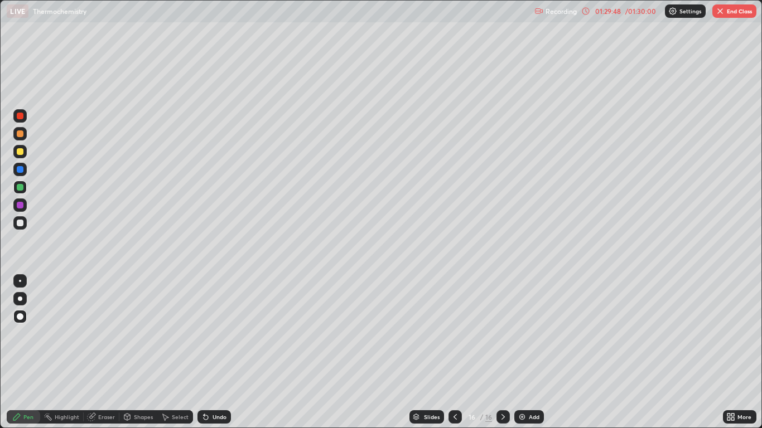
click at [219, 352] on div "Undo" at bounding box center [219, 417] width 14 height 6
click at [217, 352] on div "Undo" at bounding box center [213, 416] width 33 height 13
click at [212, 352] on div "Undo" at bounding box center [213, 416] width 33 height 13
click at [211, 352] on div "Undo" at bounding box center [213, 416] width 33 height 13
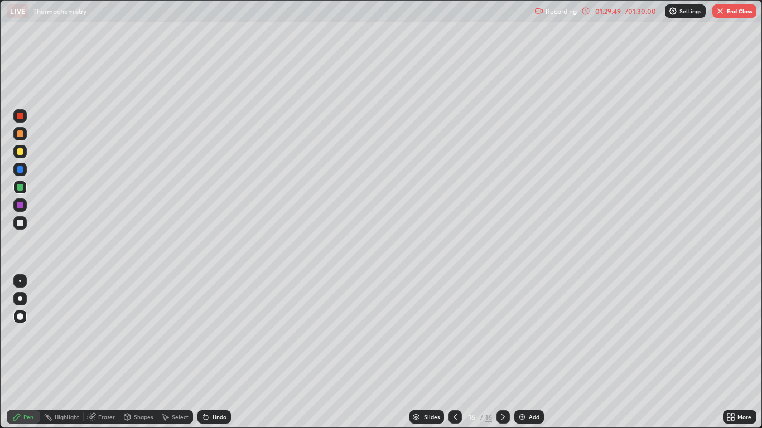
click at [209, 352] on div "Undo" at bounding box center [213, 416] width 33 height 13
click at [209, 352] on icon at bounding box center [205, 417] width 9 height 9
click at [209, 352] on div "Undo" at bounding box center [213, 416] width 33 height 13
click at [208, 352] on icon at bounding box center [205, 417] width 9 height 9
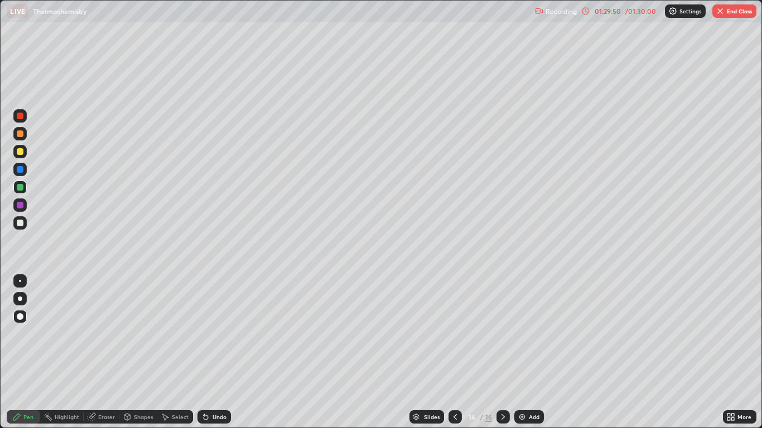
click at [208, 352] on icon at bounding box center [205, 417] width 9 height 9
click at [206, 352] on div "Undo" at bounding box center [212, 417] width 38 height 22
click at [204, 352] on icon at bounding box center [204, 414] width 1 height 1
click at [206, 352] on div "Undo" at bounding box center [212, 417] width 38 height 22
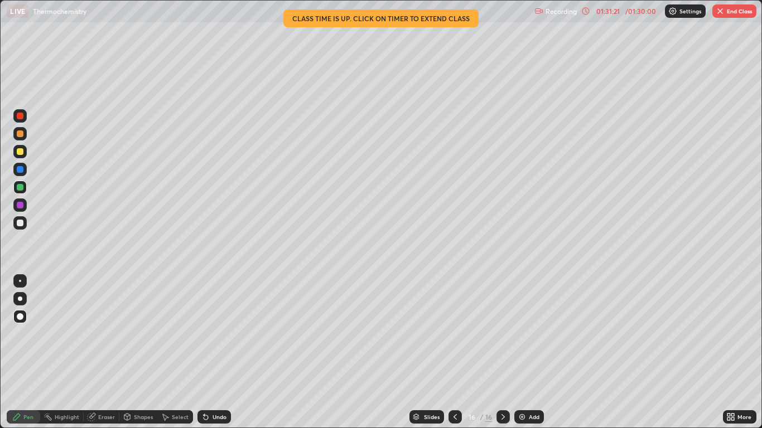
click at [744, 11] on button "End Class" at bounding box center [734, 10] width 44 height 13
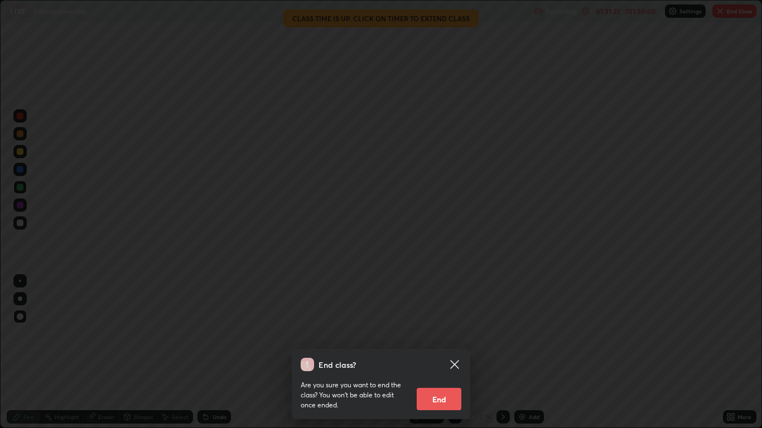
click at [437, 352] on button "End" at bounding box center [439, 399] width 45 height 22
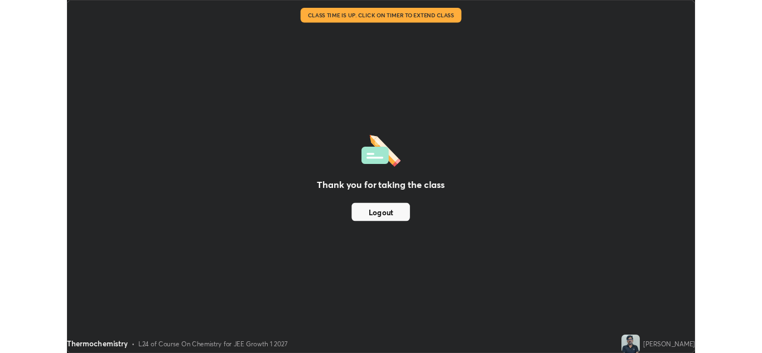
scroll to position [55415, 55006]
